Goal: Register for event/course

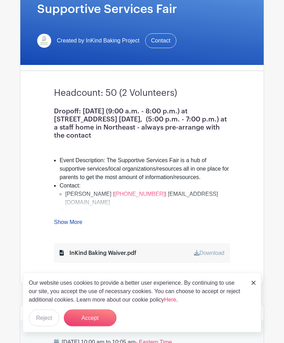
scroll to position [110, 0]
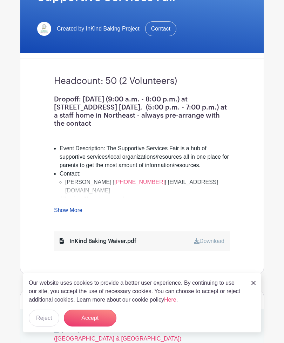
click at [80, 207] on link "Show More" at bounding box center [68, 211] width 28 height 9
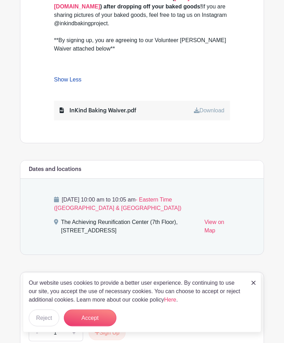
scroll to position [364, 0]
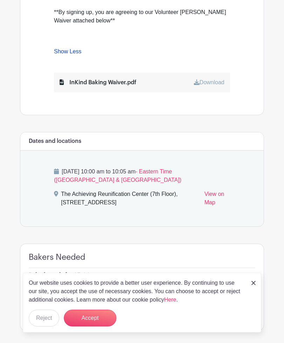
click at [99, 326] on button "Accept" at bounding box center [90, 317] width 53 height 17
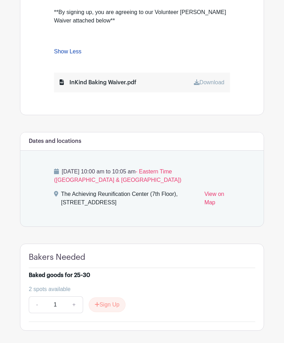
click at [111, 297] on button "Sign Up" at bounding box center [107, 304] width 37 height 15
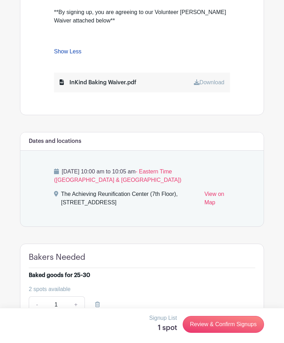
click at [234, 333] on link "Review & Confirm Signups" at bounding box center [223, 324] width 81 height 17
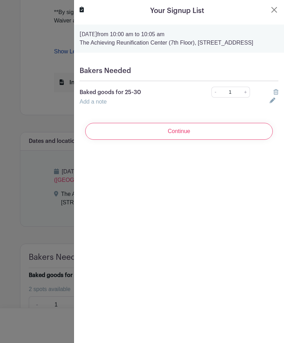
click at [182, 140] on input "Continue" at bounding box center [179, 131] width 188 height 17
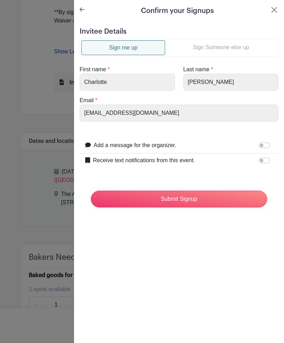
click at [265, 145] on input "Add a message for the organizer." at bounding box center [264, 145] width 11 height 6
checkbox input "true"
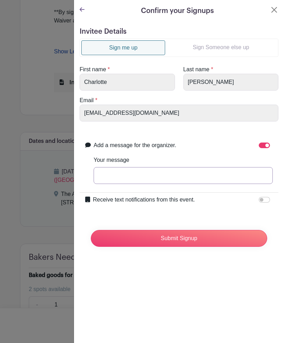
click at [138, 173] on input "Your message" at bounding box center [183, 175] width 179 height 17
type input "Will drop off baked goods around noon [DATE]"
click at [264, 199] on input "Receive text notifications from this event." at bounding box center [264, 200] width 11 height 6
checkbox input "true"
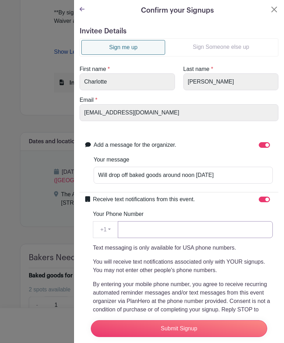
click at [155, 228] on input "Your Phone Number" at bounding box center [195, 229] width 155 height 17
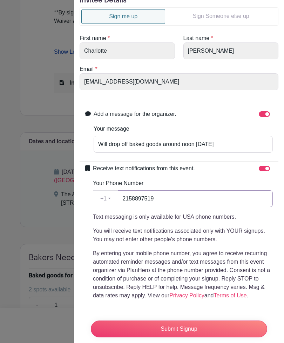
scroll to position [30, 0]
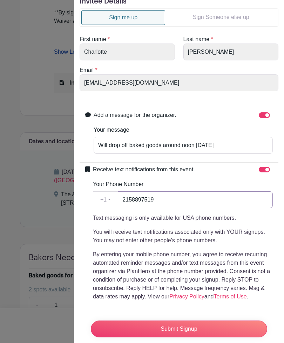
type input "2158897519"
click at [179, 337] on input "Submit Signup" at bounding box center [179, 328] width 176 height 17
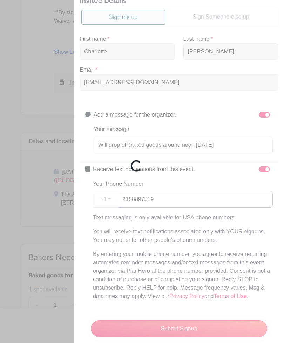
scroll to position [364, 0]
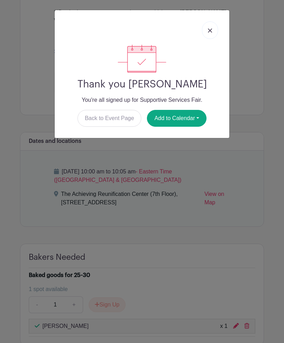
click at [212, 29] on img at bounding box center [210, 30] width 4 height 4
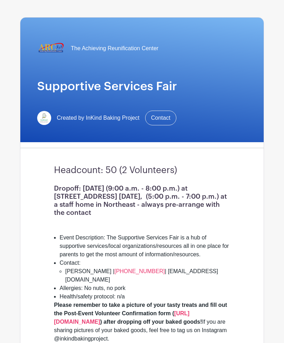
scroll to position [0, 0]
